Goal: Information Seeking & Learning: Check status

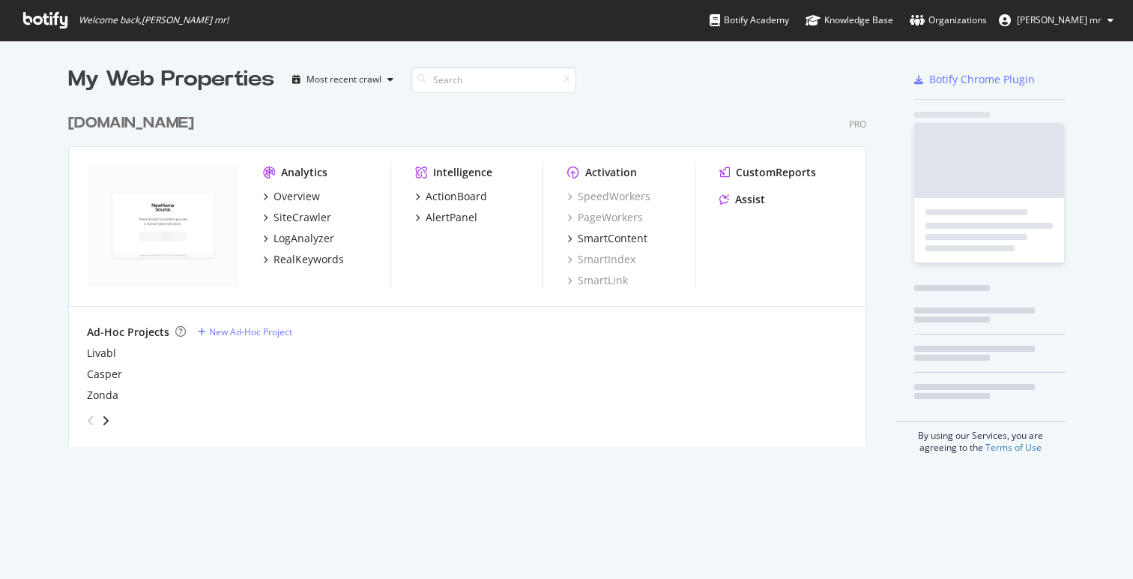
scroll to position [341, 799]
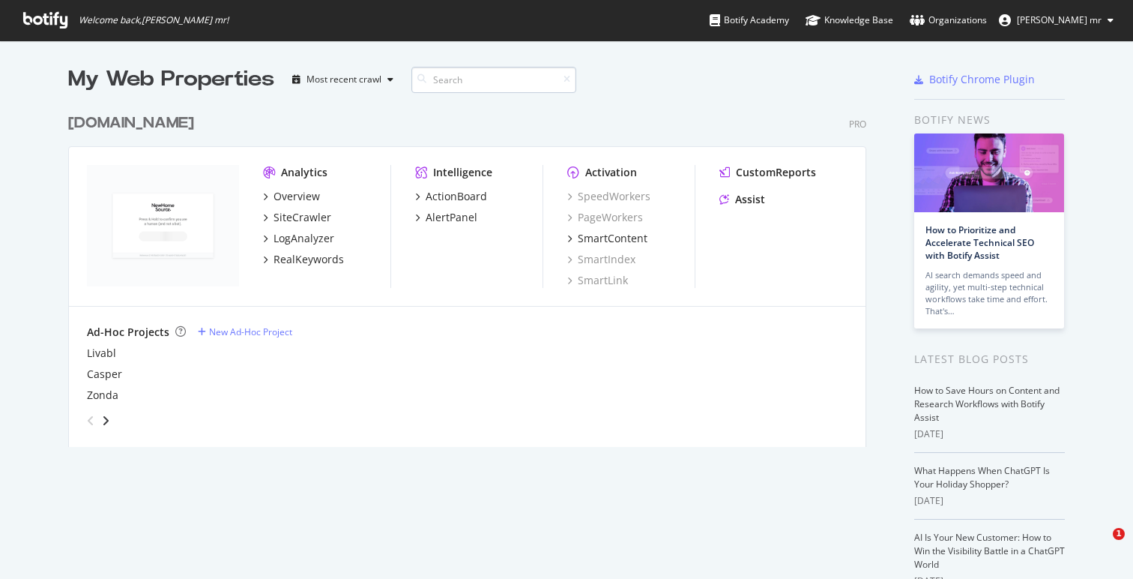
click at [458, 76] on input at bounding box center [493, 80] width 165 height 26
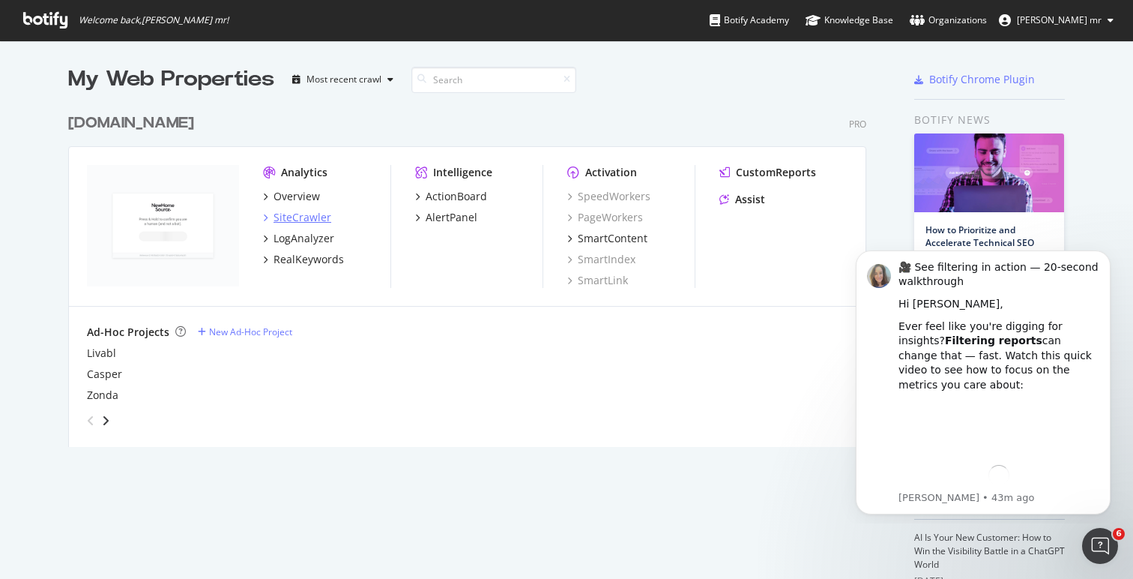
scroll to position [0, 0]
click at [301, 232] on div "LogAnalyzer" at bounding box center [304, 238] width 61 height 15
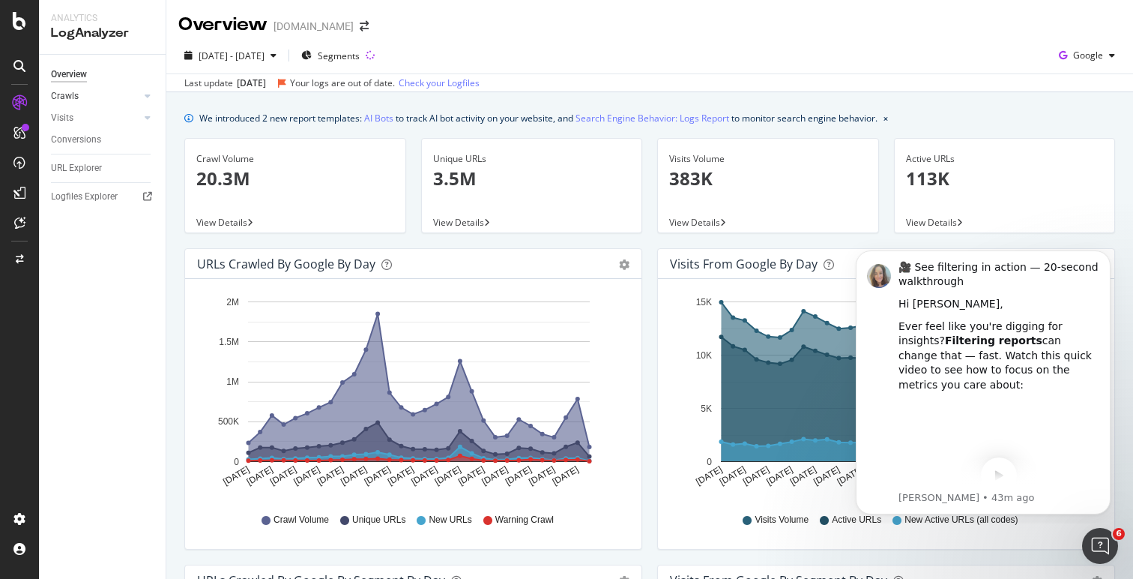
click at [110, 96] on link "Crawls" at bounding box center [95, 96] width 89 height 16
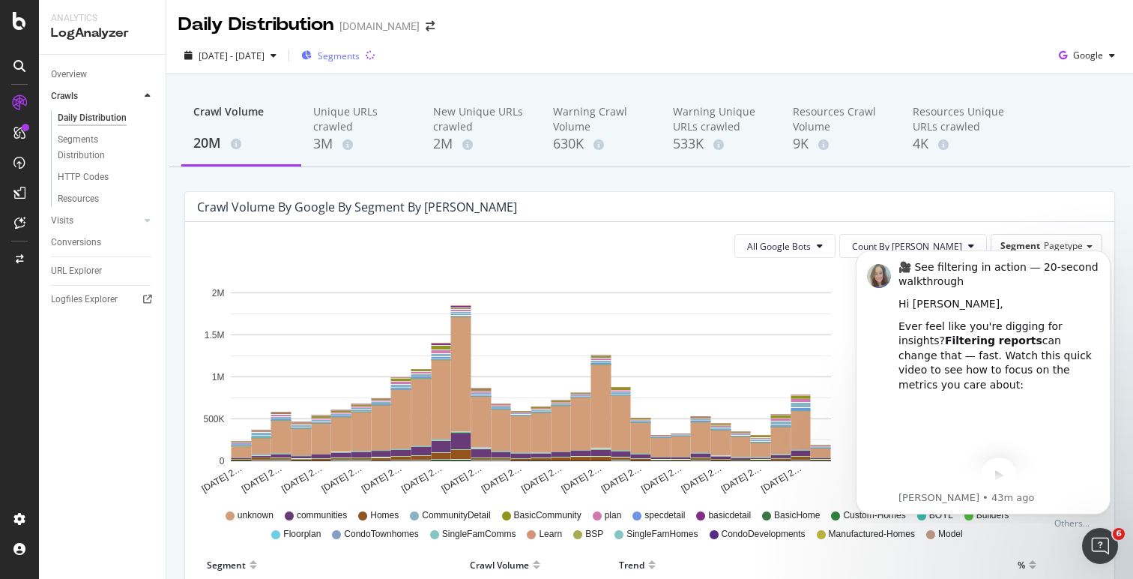
click at [360, 59] on span "Segments" at bounding box center [339, 55] width 42 height 13
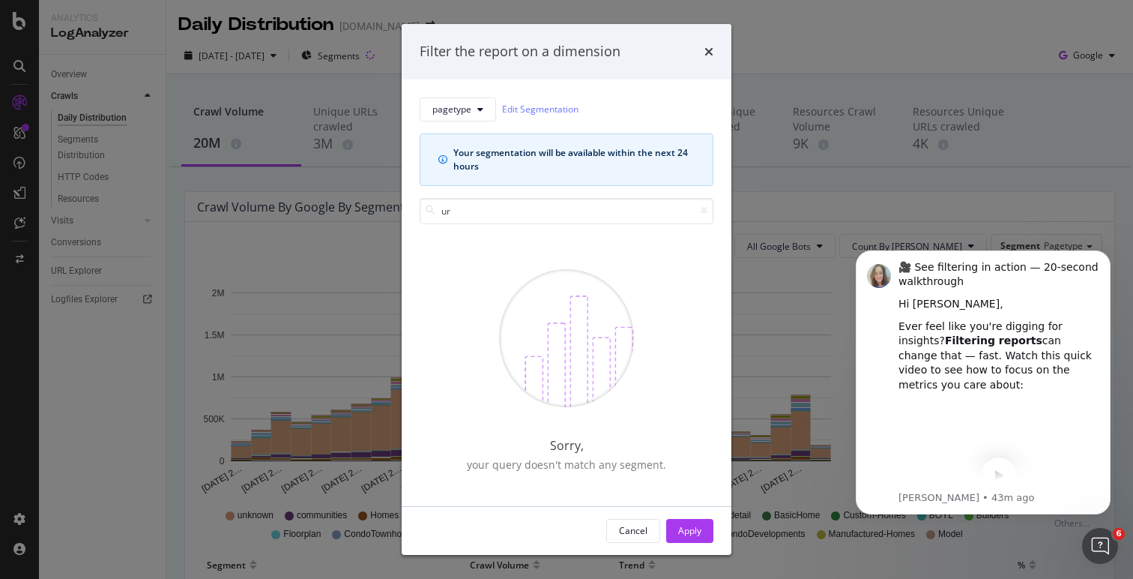
type input "u"
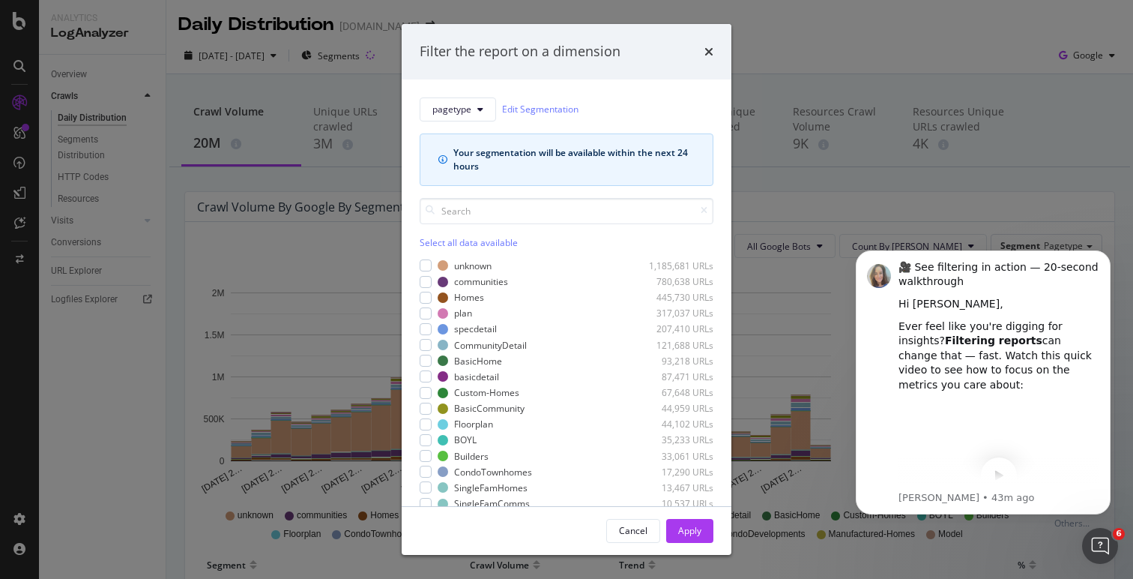
click at [910, 51] on div "Filter the report on a dimension pagetype Edit Segmentation Your segmentation w…" at bounding box center [566, 289] width 1133 height 579
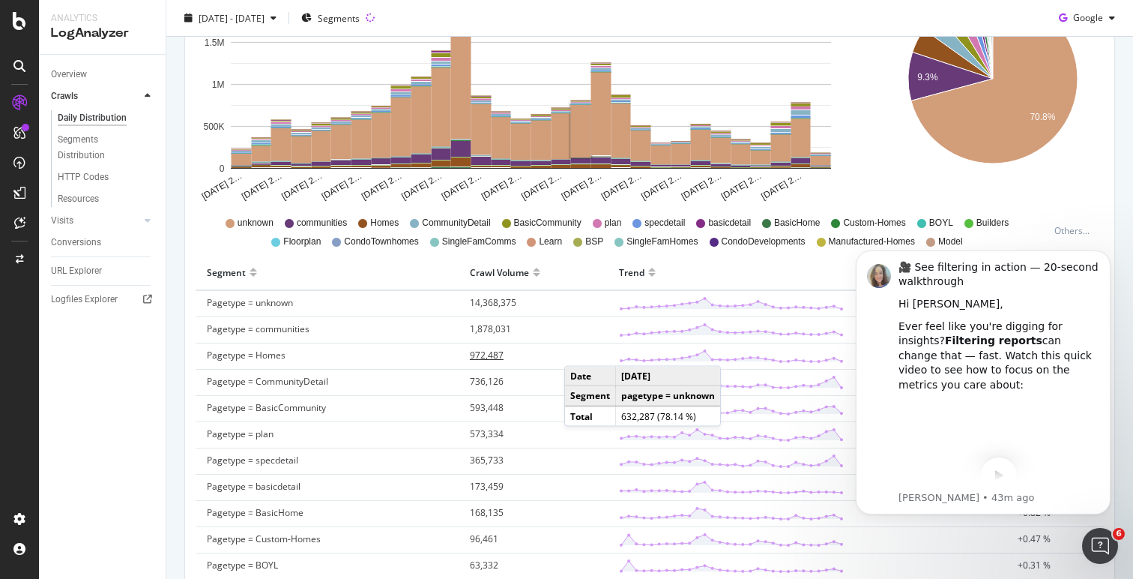
scroll to position [302, 0]
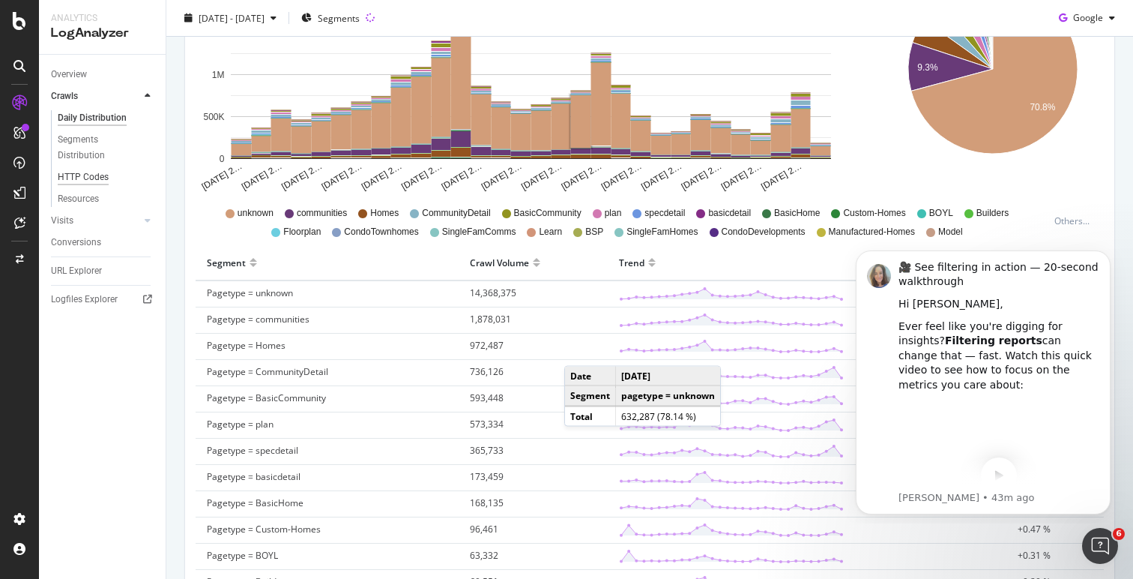
click at [89, 172] on div "HTTP Codes" at bounding box center [83, 177] width 51 height 16
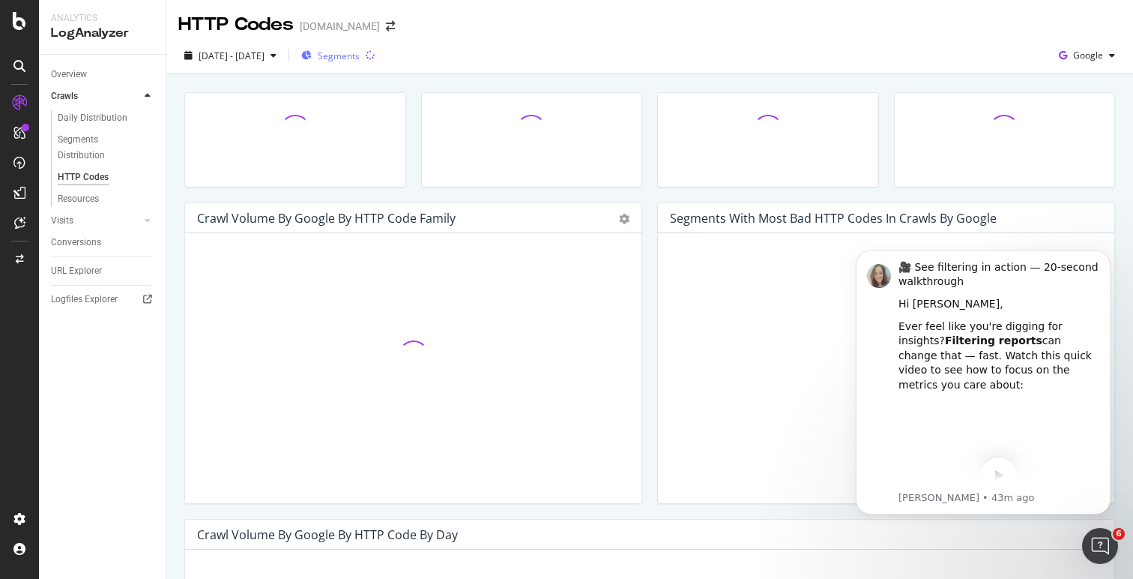
click at [360, 55] on span "Segments" at bounding box center [339, 55] width 42 height 13
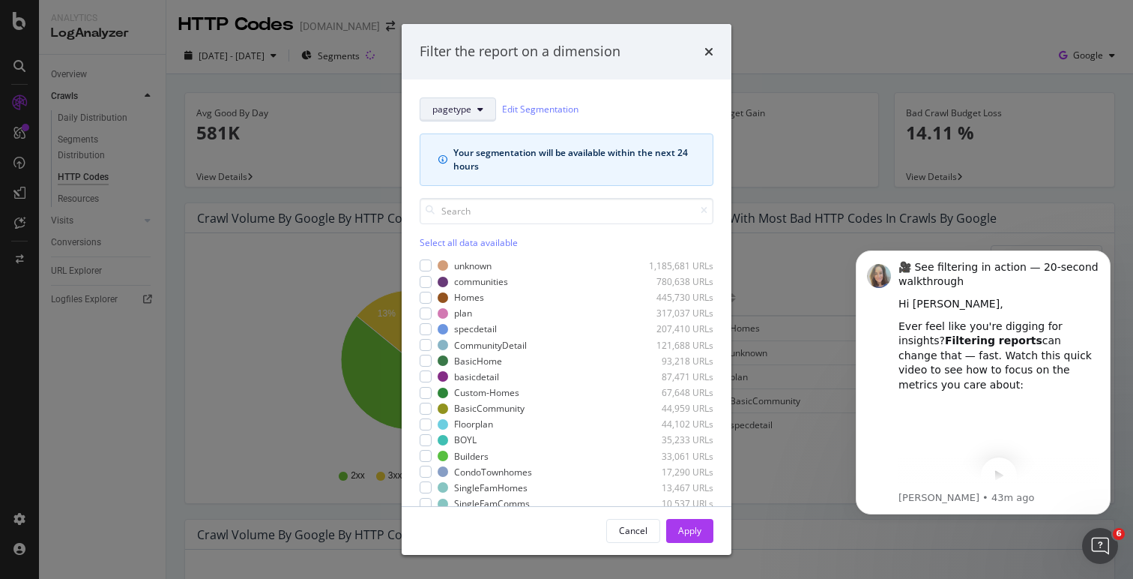
click at [463, 109] on span "pagetype" at bounding box center [451, 109] width 39 height 13
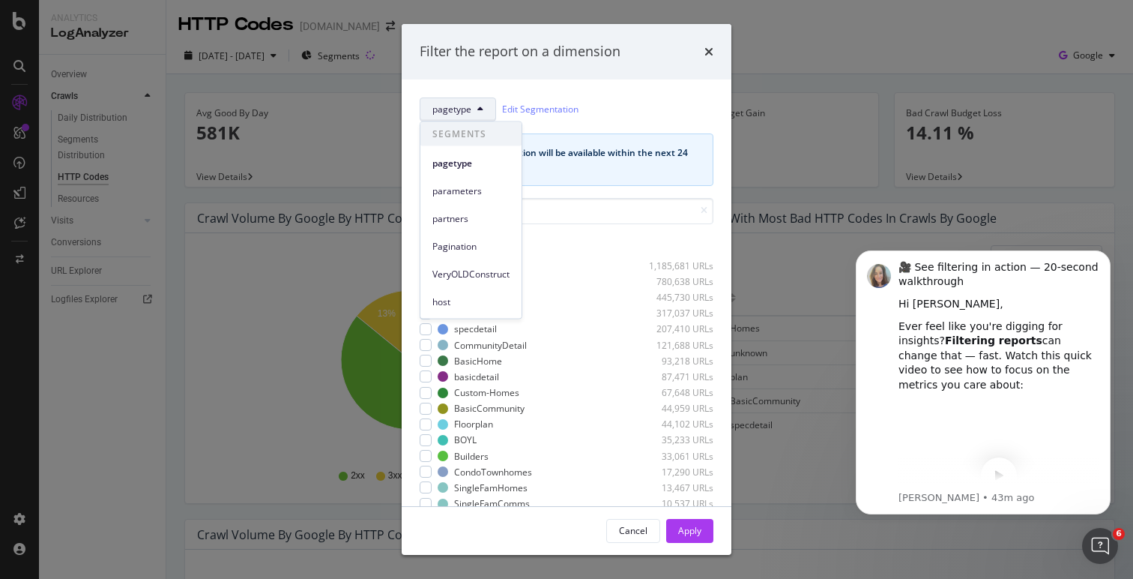
click at [463, 109] on span "pagetype" at bounding box center [451, 109] width 39 height 13
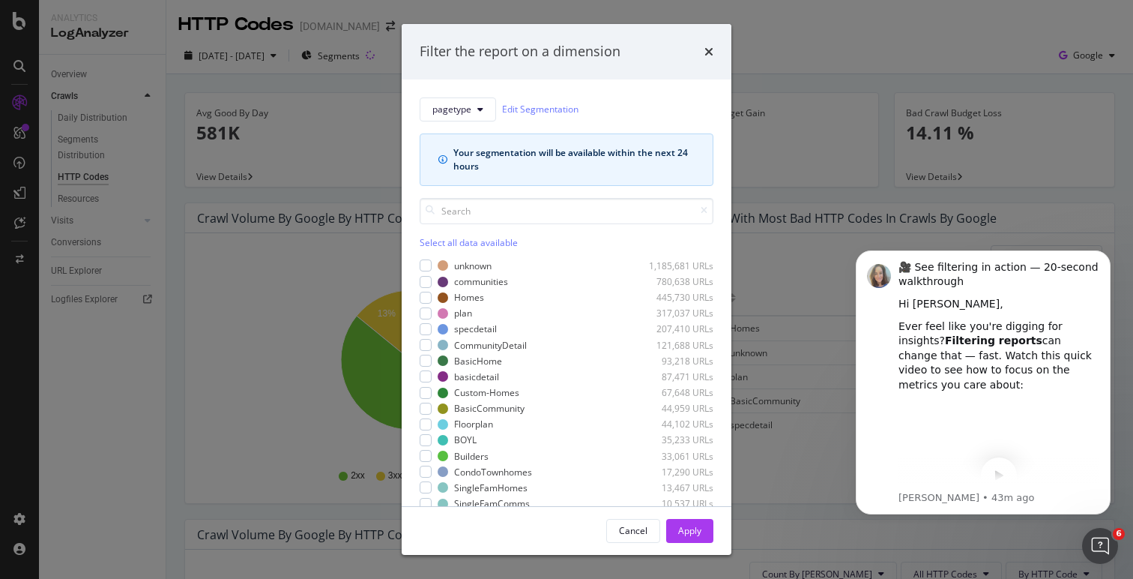
click at [852, 118] on div "Filter the report on a dimension pagetype Edit Segmentation Your segmentation w…" at bounding box center [566, 289] width 1133 height 579
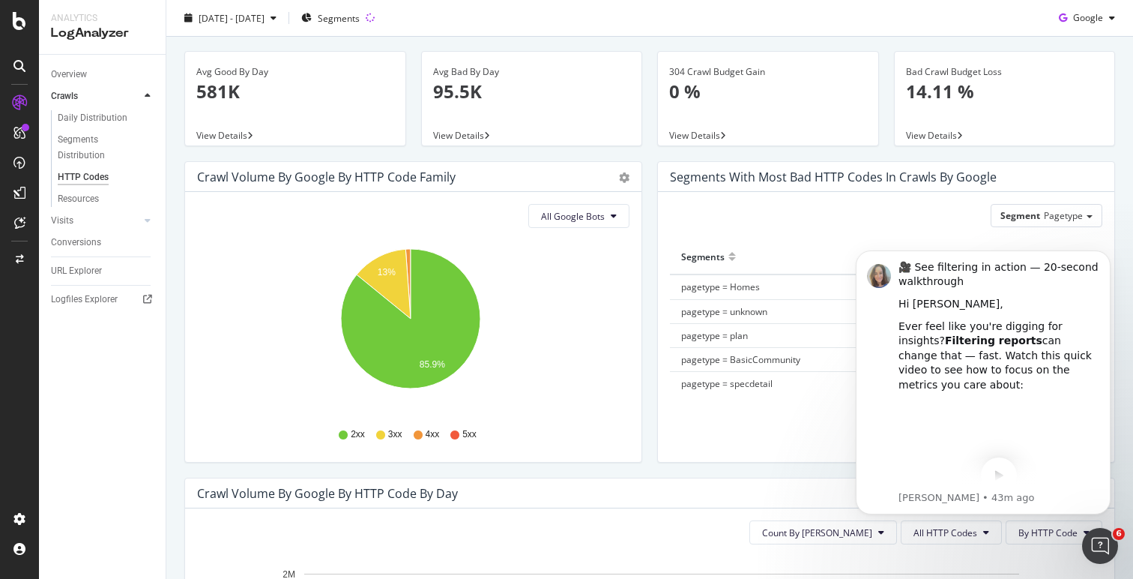
scroll to position [51, 0]
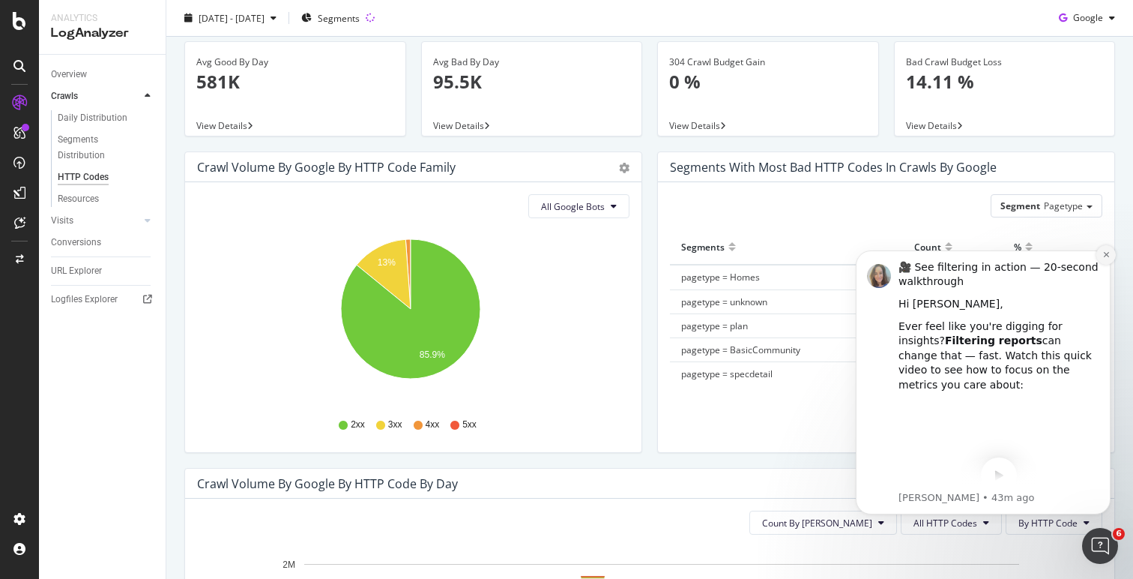
click at [1107, 249] on button "Dismiss notification" at bounding box center [1106, 254] width 19 height 19
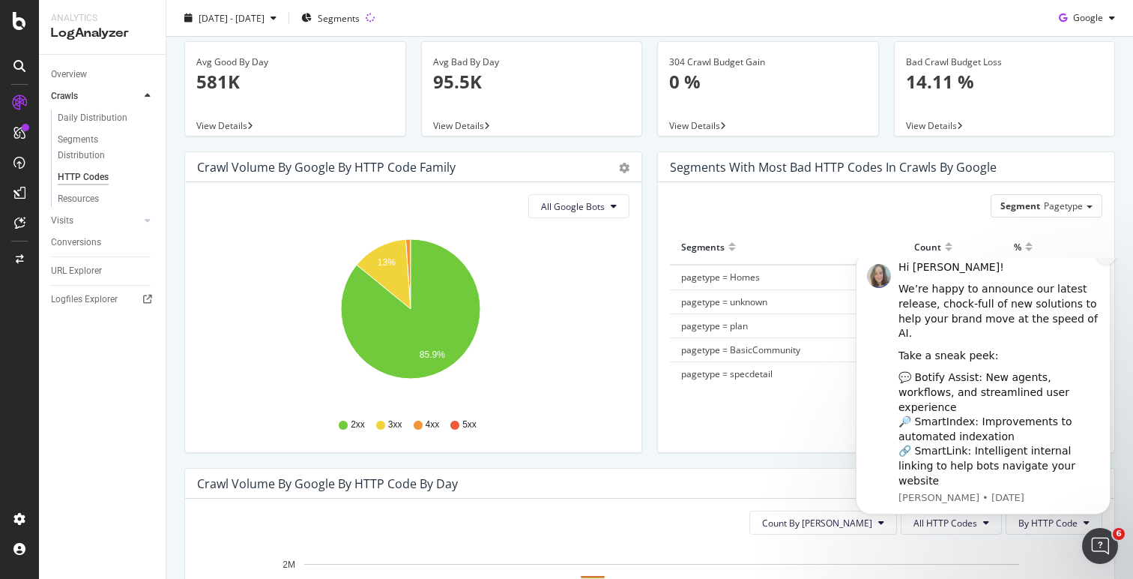
click at [1106, 265] on button "Dismiss notification" at bounding box center [1106, 254] width 19 height 19
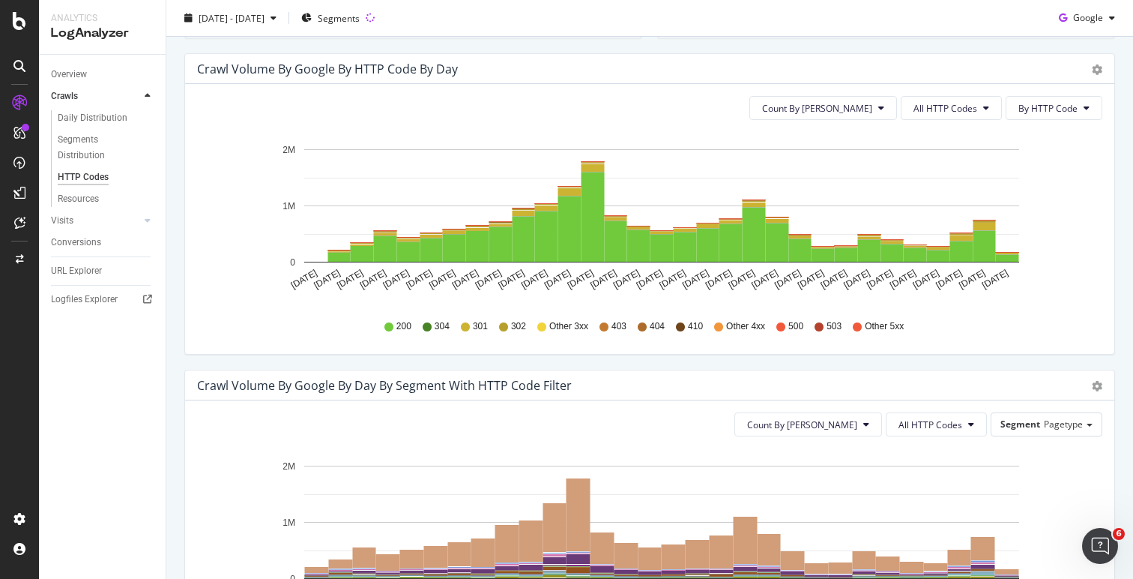
scroll to position [456, 0]
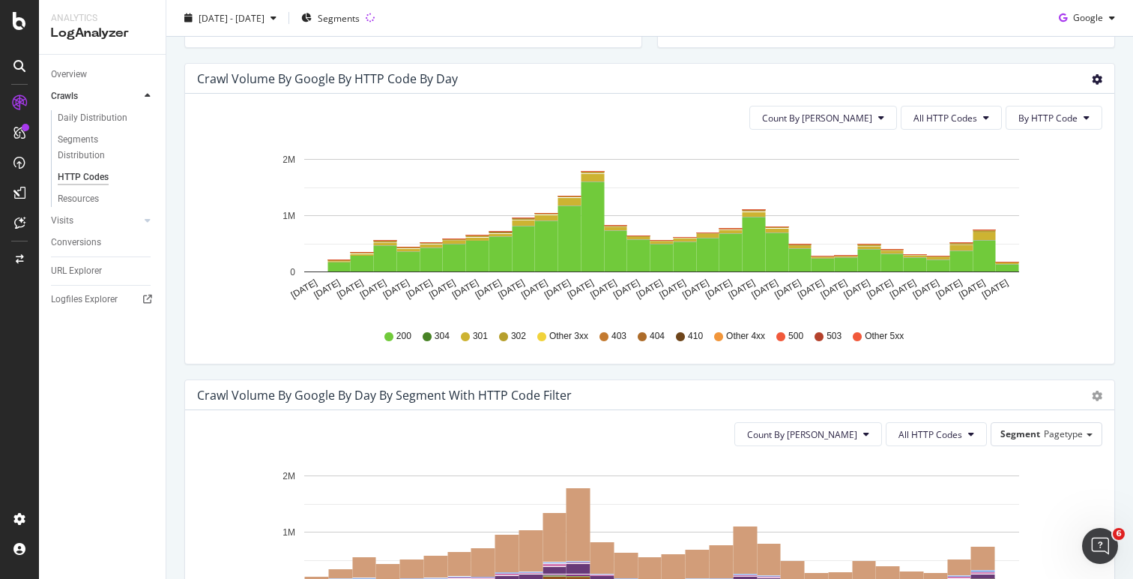
click at [1092, 76] on icon "gear" at bounding box center [1097, 79] width 10 height 10
click at [744, 86] on div "Crawl Volume by google by HTTP Code by Day Timeline (by Value) Timeline (by Per…" at bounding box center [649, 79] width 929 height 30
click at [91, 77] on link "Overview" at bounding box center [103, 75] width 104 height 16
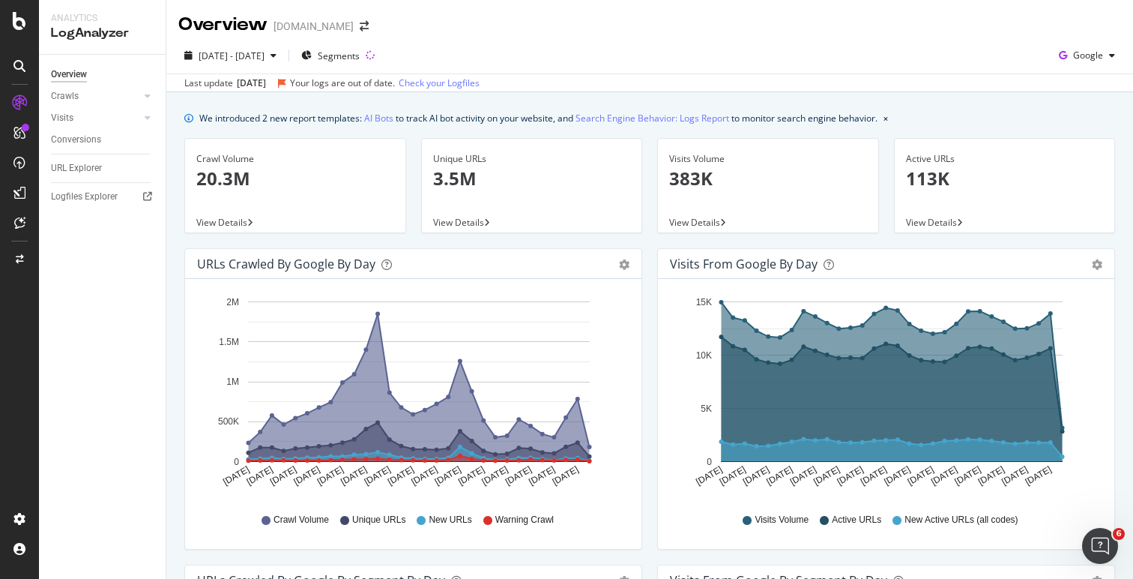
click at [758, 265] on div "Visits from Google by day" at bounding box center [744, 263] width 148 height 15
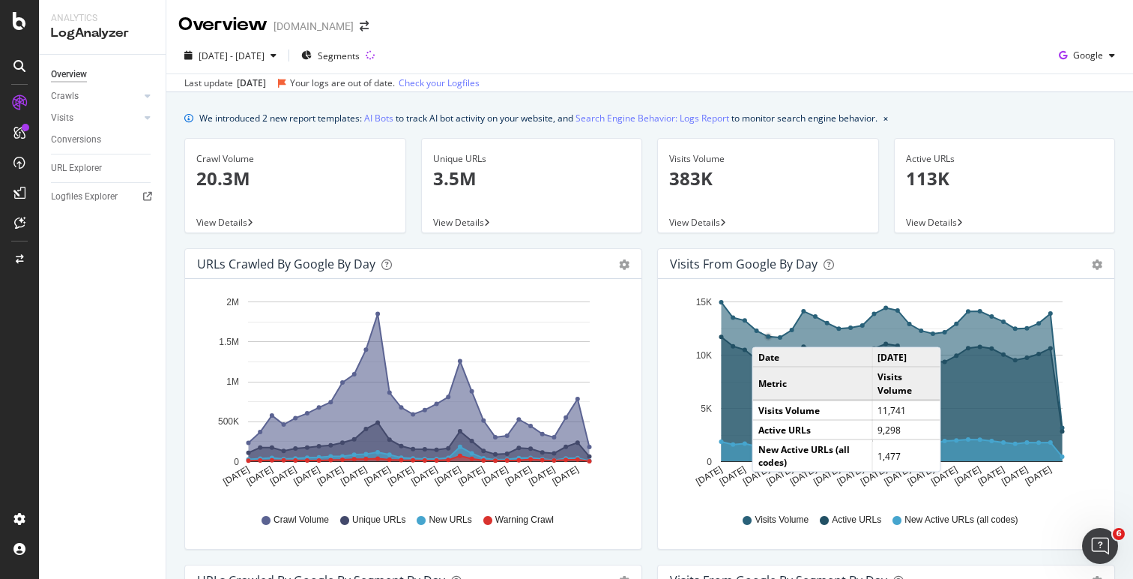
click at [765, 333] on circle "A chart." at bounding box center [769, 337] width 8 height 8
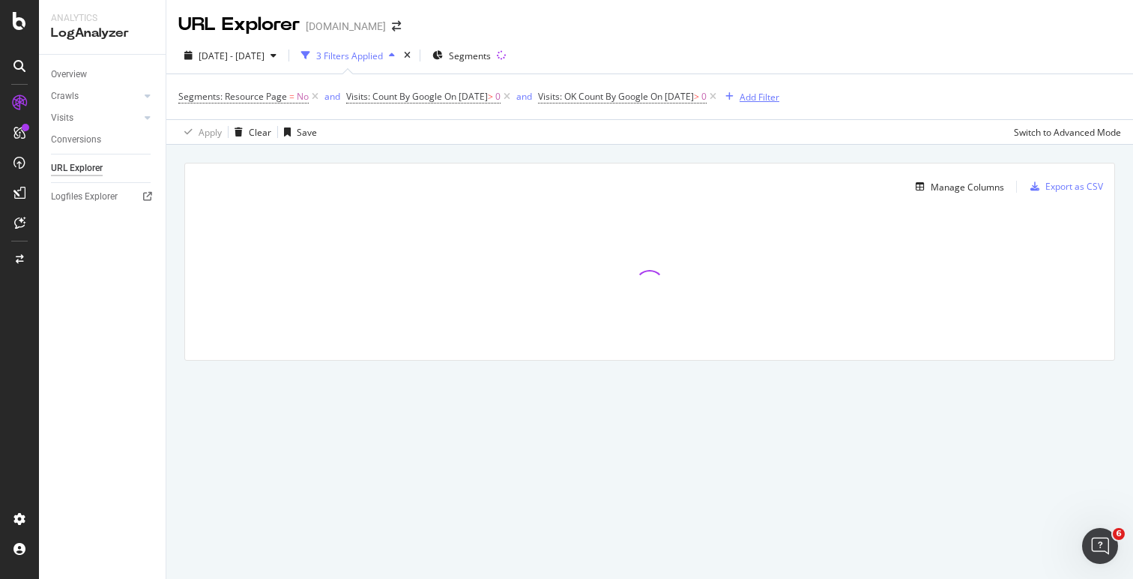
click at [780, 91] on div "Add Filter" at bounding box center [760, 97] width 40 height 13
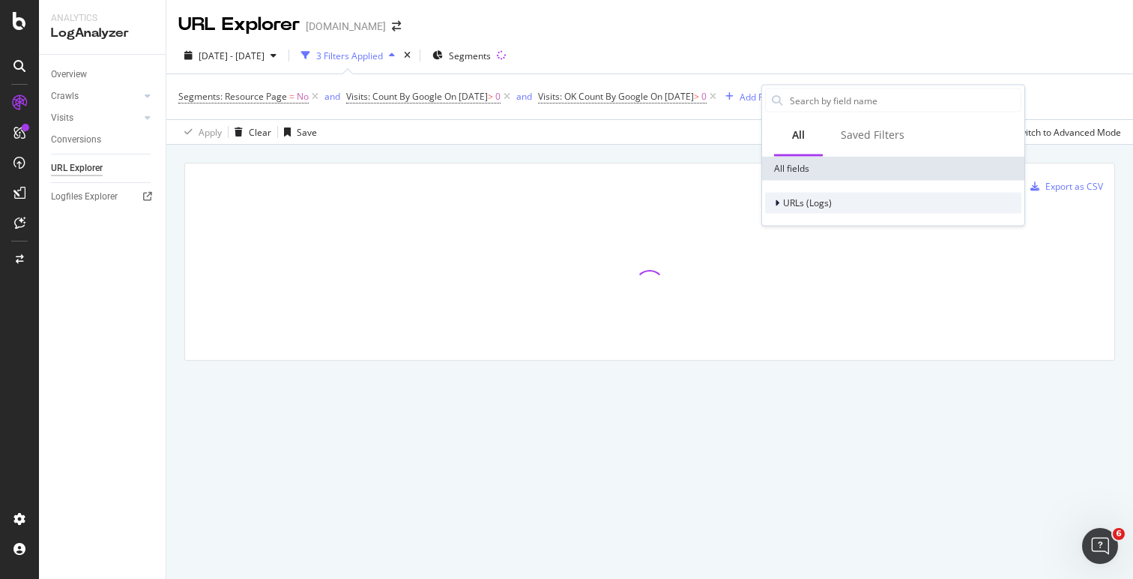
click at [797, 199] on span "URLs (Logs)" at bounding box center [807, 202] width 49 height 13
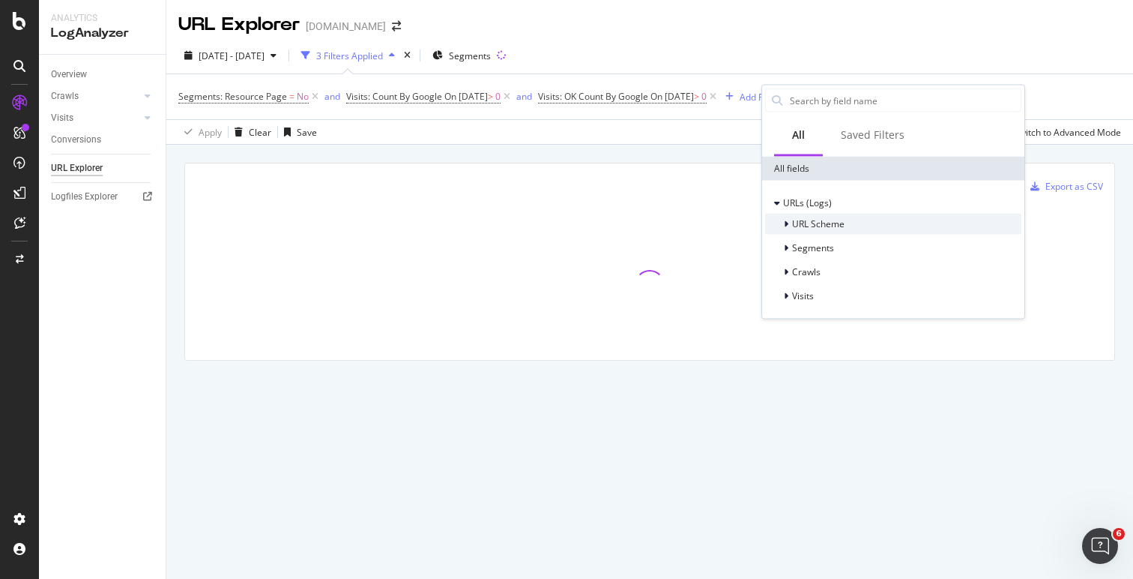
click at [833, 227] on span "URL Scheme" at bounding box center [818, 223] width 52 height 13
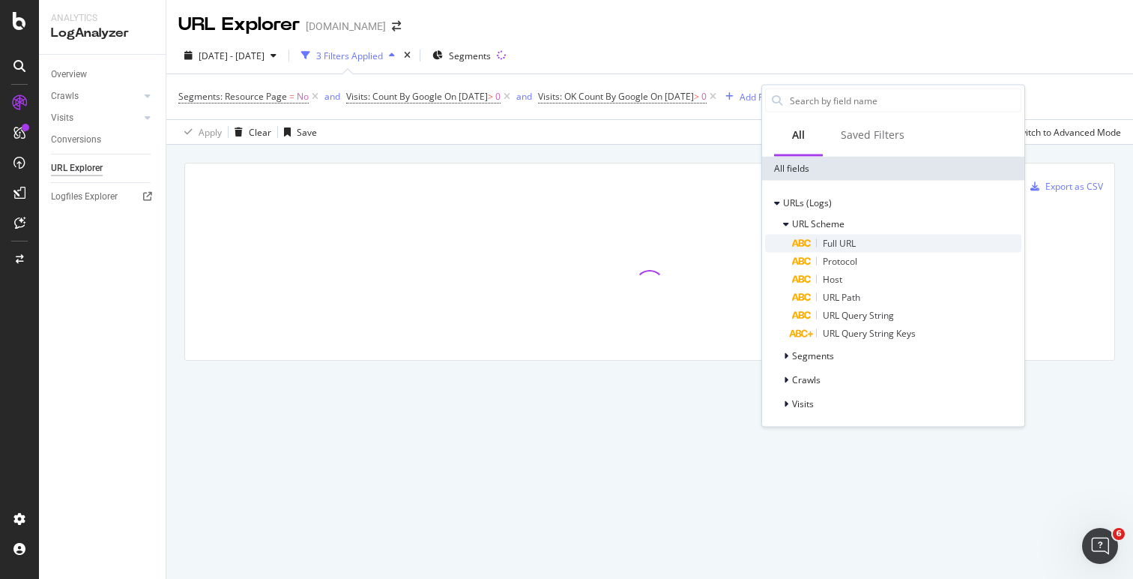
click at [868, 241] on div "Full URL" at bounding box center [906, 244] width 229 height 18
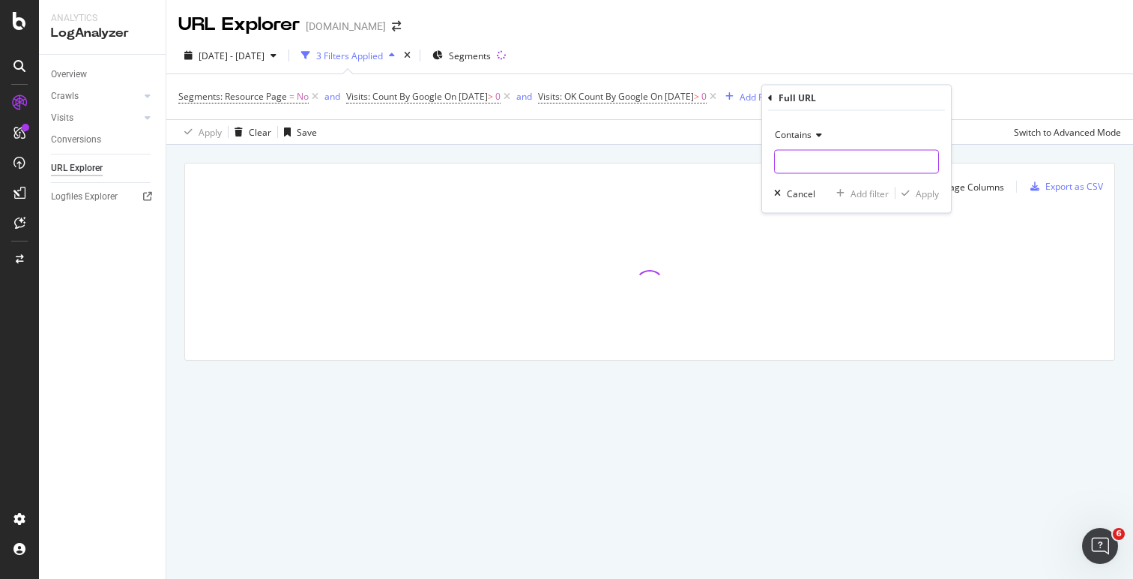
click at [839, 167] on input "text" at bounding box center [856, 162] width 163 height 24
paste input "[URL][DOMAIN_NAME]"
type input "[URL][DOMAIN_NAME]"
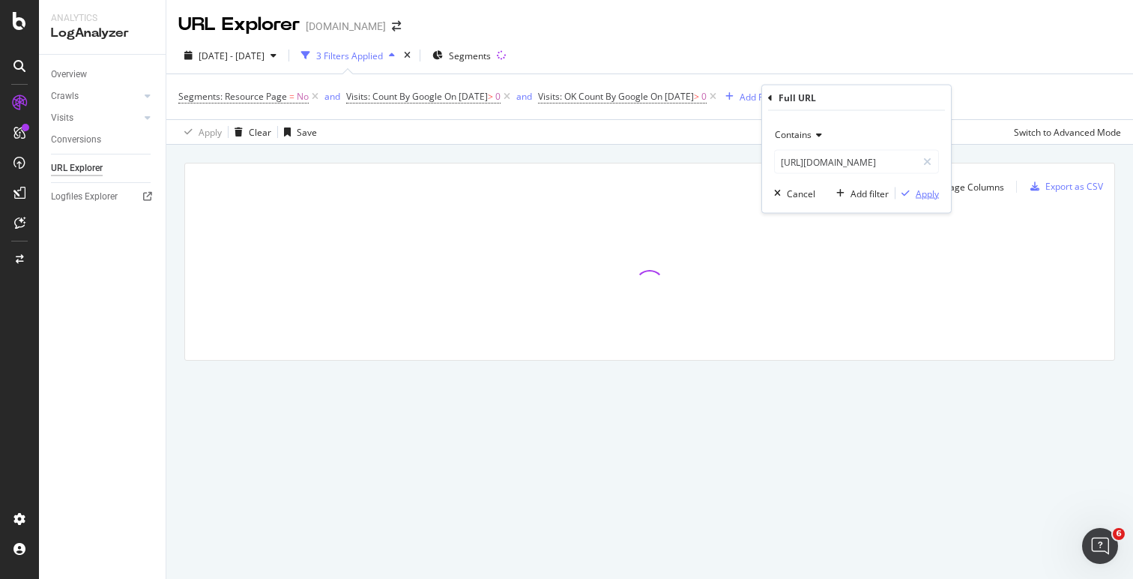
click at [938, 193] on div "Apply" at bounding box center [927, 193] width 23 height 13
click at [97, 172] on div "URL Explorer" at bounding box center [77, 168] width 52 height 16
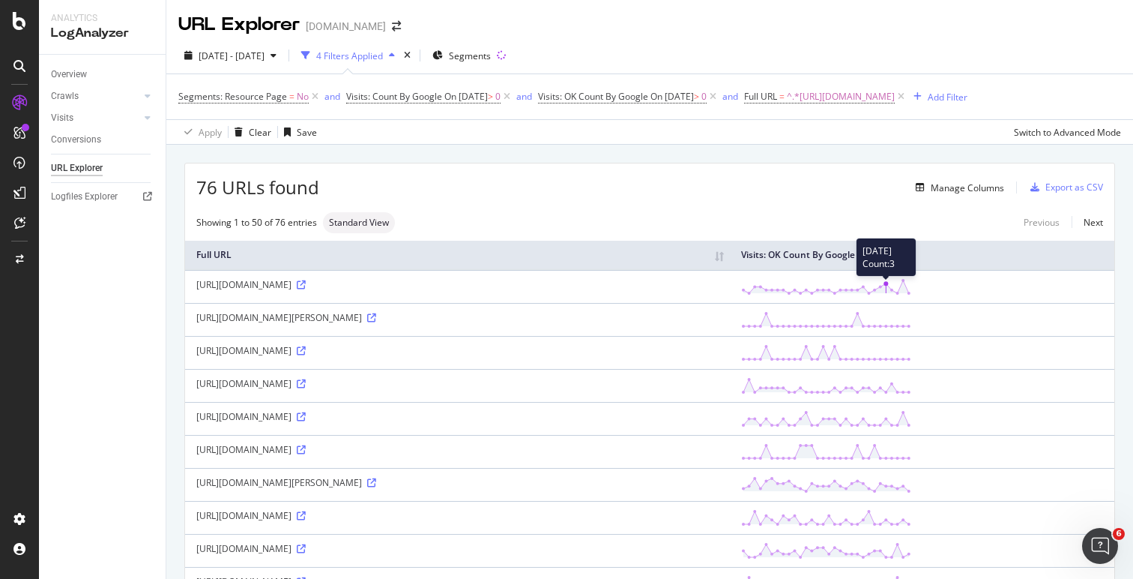
click at [911, 295] on icon at bounding box center [826, 286] width 170 height 17
click at [358, 303] on td "[URL][DOMAIN_NAME]" at bounding box center [457, 286] width 545 height 33
click at [360, 291] on div "[URL][DOMAIN_NAME]" at bounding box center [457, 284] width 522 height 13
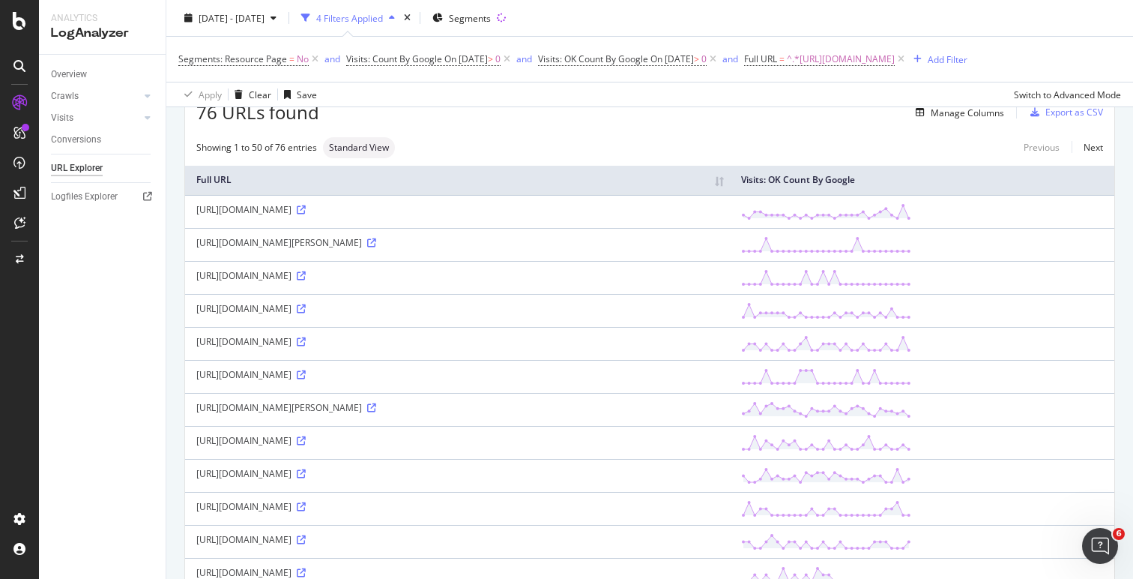
scroll to position [65, 0]
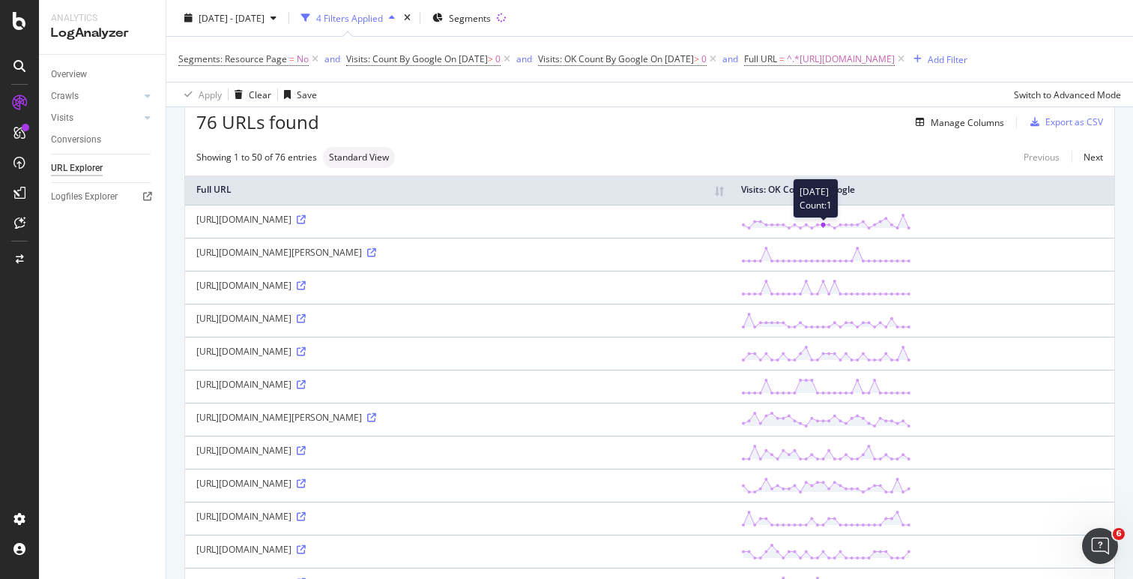
click at [911, 230] on icon at bounding box center [826, 221] width 170 height 17
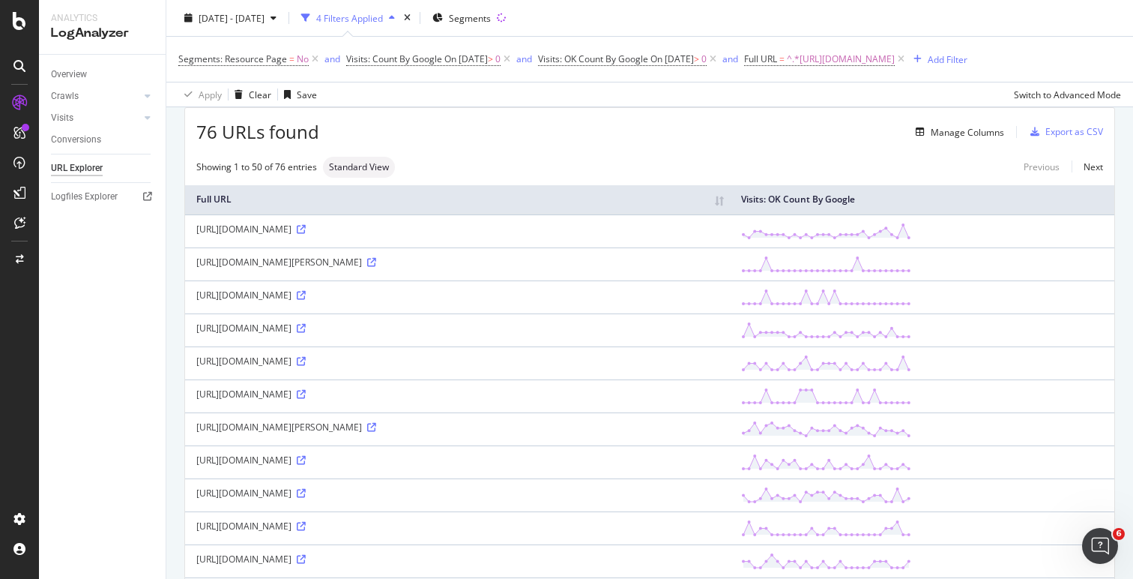
click at [407, 235] on div "[URL][DOMAIN_NAME]" at bounding box center [457, 229] width 522 height 13
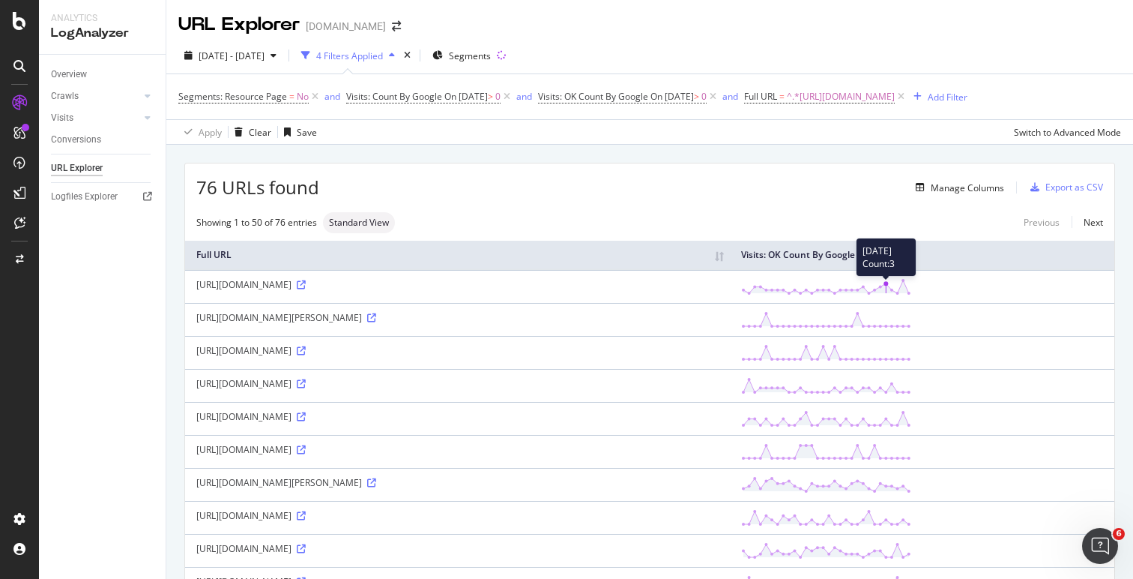
click at [876, 291] on circle at bounding box center [874, 289] width 3 height 3
click at [877, 292] on circle at bounding box center [874, 289] width 4 height 4
click at [911, 295] on icon at bounding box center [826, 286] width 170 height 17
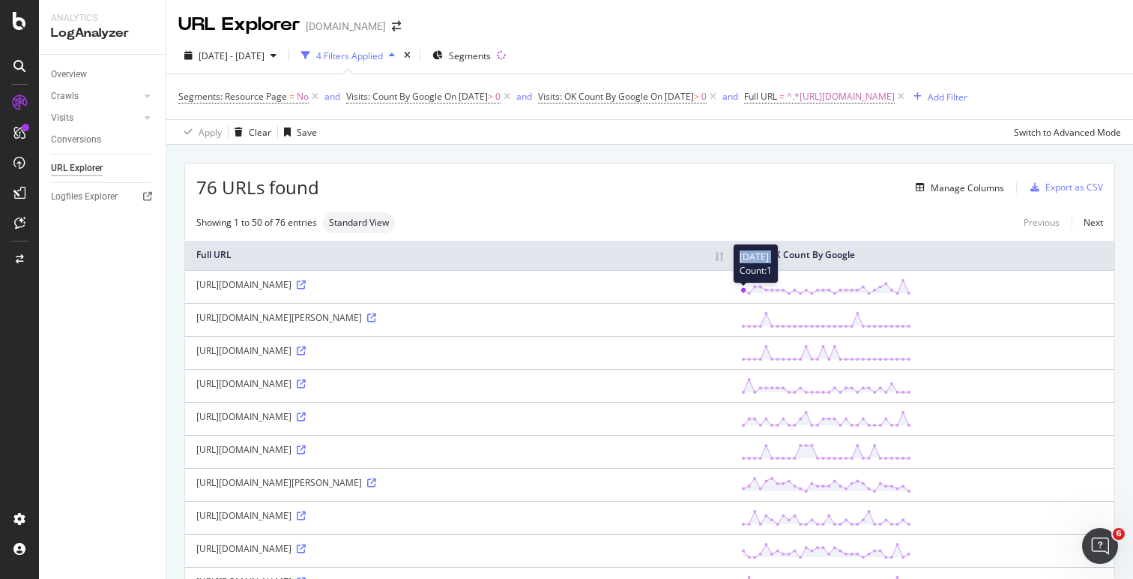
click at [911, 295] on icon at bounding box center [826, 286] width 170 height 17
click at [893, 270] on th "Visits: OK Count By Google" at bounding box center [922, 255] width 385 height 29
click at [896, 270] on th "Visits: OK Count By Google" at bounding box center [922, 255] width 385 height 29
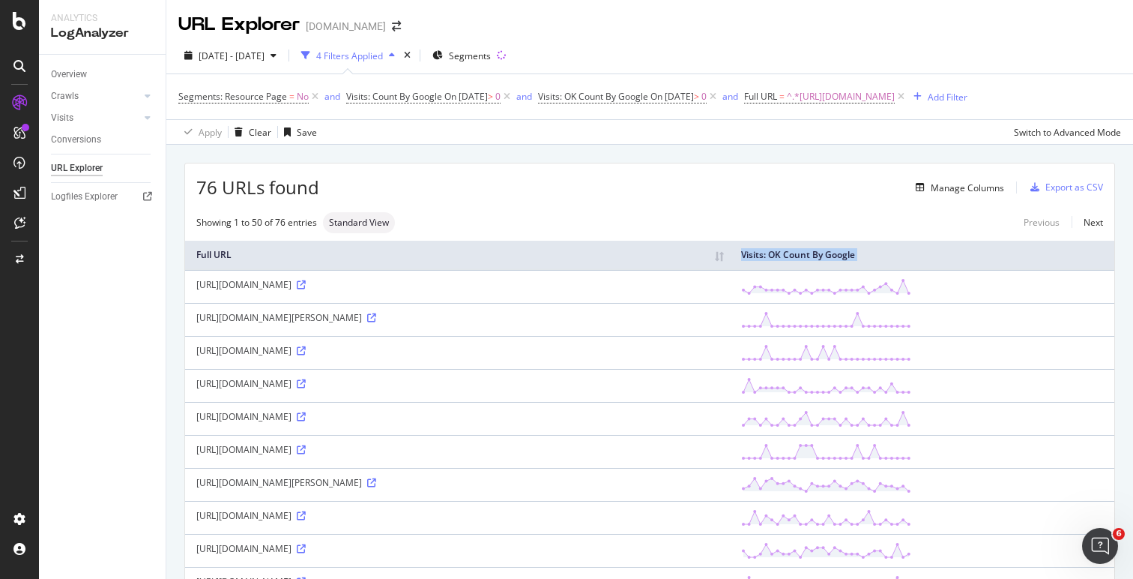
click at [896, 270] on th "Visits: OK Count By Google" at bounding box center [922, 255] width 385 height 29
click at [528, 270] on th "Full URL" at bounding box center [457, 255] width 545 height 29
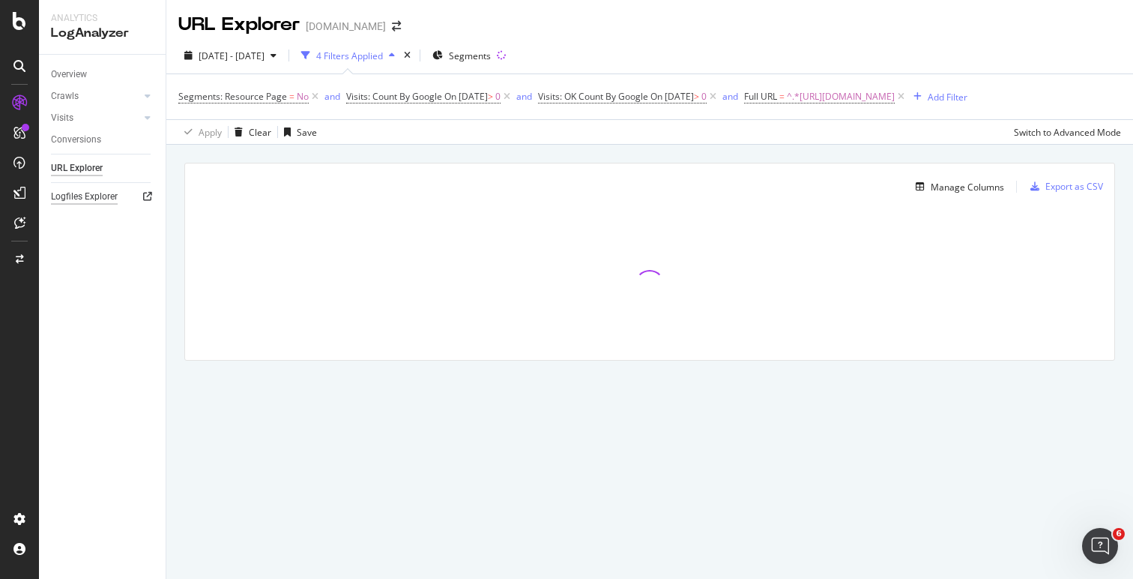
click at [110, 197] on div "Logfiles Explorer" at bounding box center [84, 197] width 67 height 16
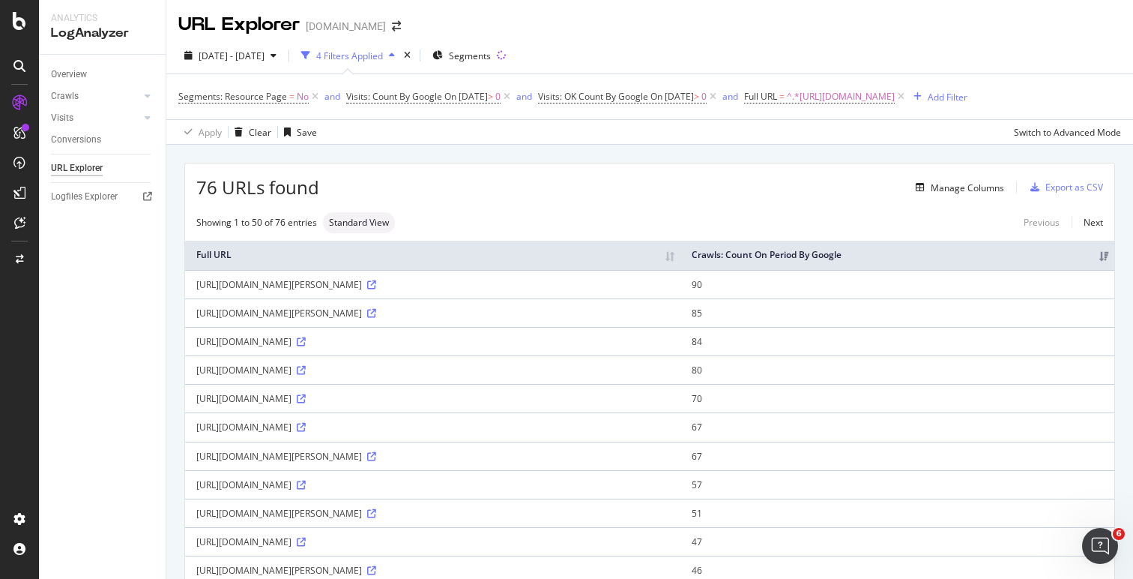
click at [816, 233] on div "Showing 1 to 50 of 76 entries Standard View Previous Next" at bounding box center [649, 222] width 929 height 21
click at [767, 34] on div "URL Explorer [DOMAIN_NAME]" at bounding box center [649, 18] width 967 height 37
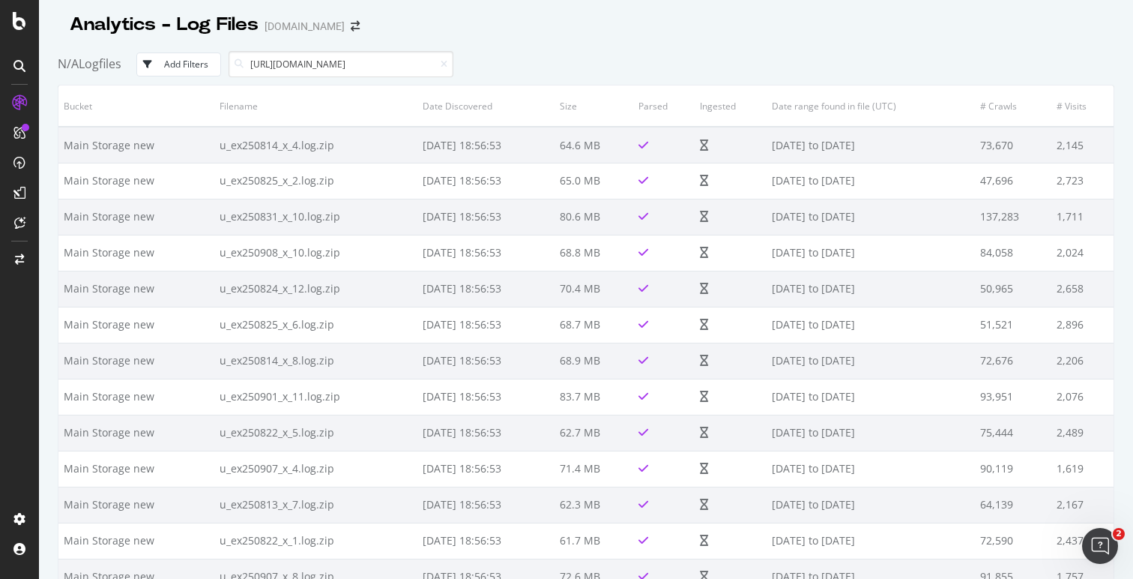
scroll to position [0, 82]
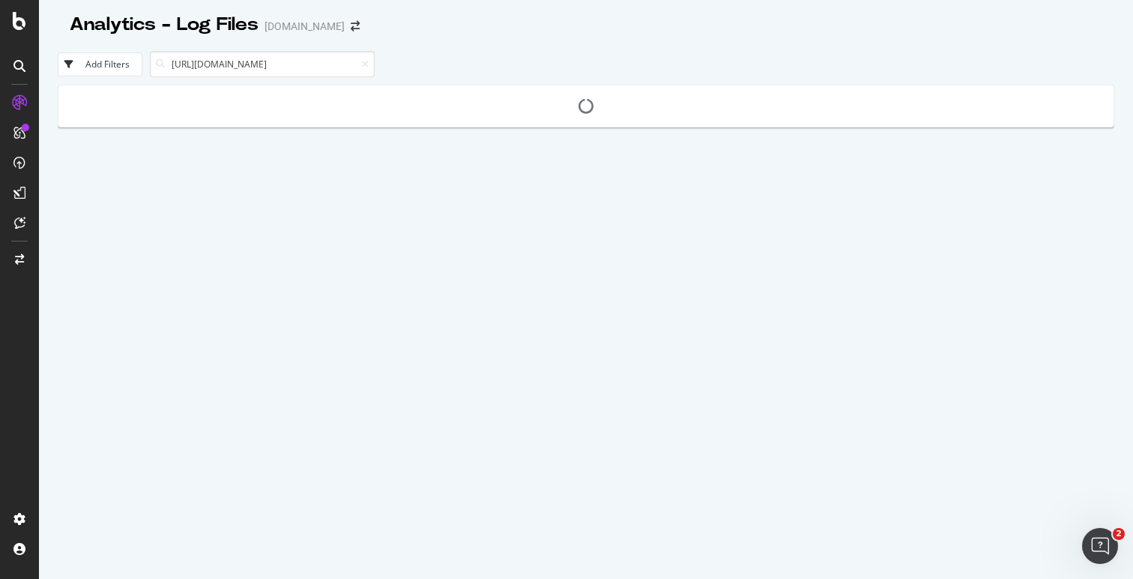
type input "[URL][DOMAIN_NAME]"
